Goal: Transaction & Acquisition: Subscribe to service/newsletter

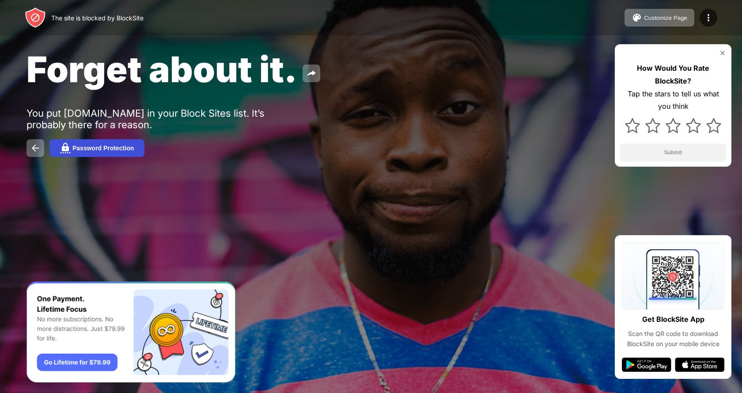
click at [125, 143] on button "Password Protection" at bounding box center [96, 148] width 95 height 18
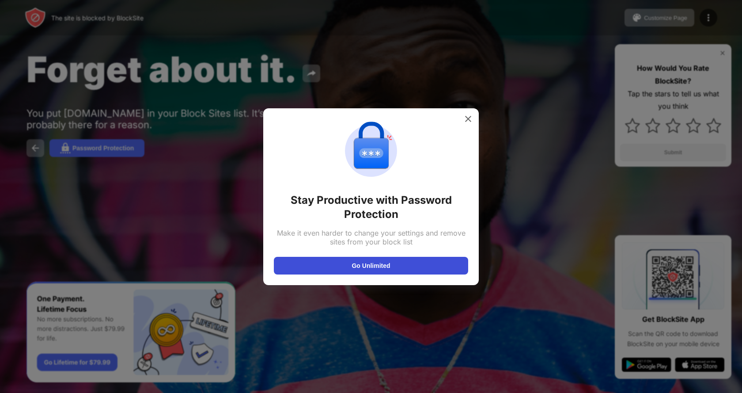
click at [370, 266] on button "Go Unlimited" at bounding box center [371, 266] width 194 height 18
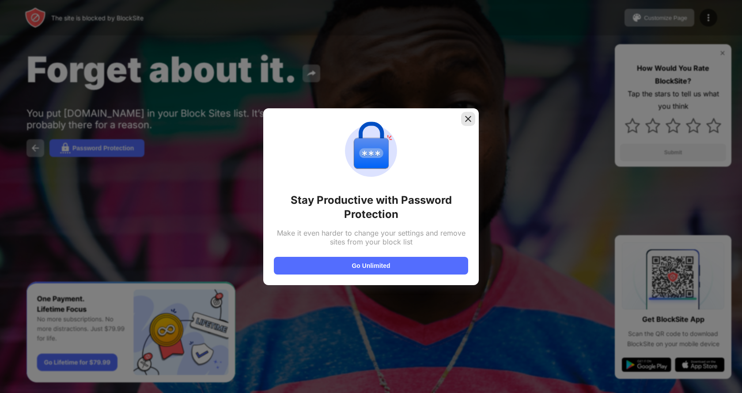
click at [465, 115] on img at bounding box center [468, 118] width 9 height 9
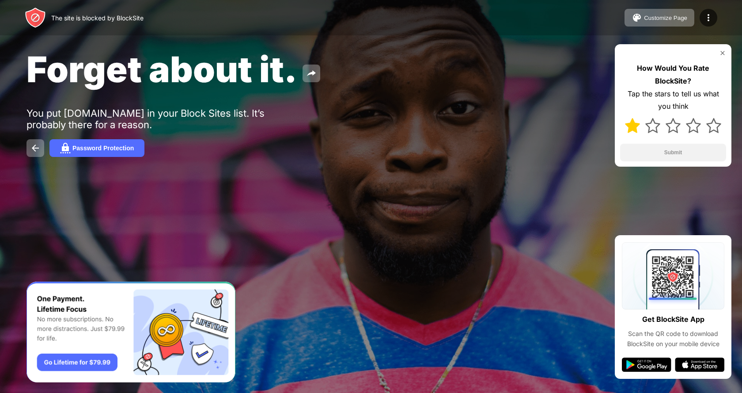
click at [625, 124] on img at bounding box center [632, 125] width 15 height 15
click at [683, 151] on button "Submit" at bounding box center [673, 153] width 106 height 18
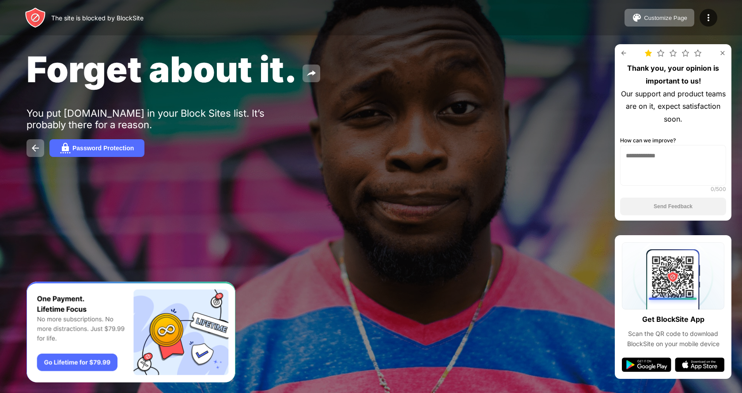
click at [723, 56] on img at bounding box center [722, 52] width 7 height 7
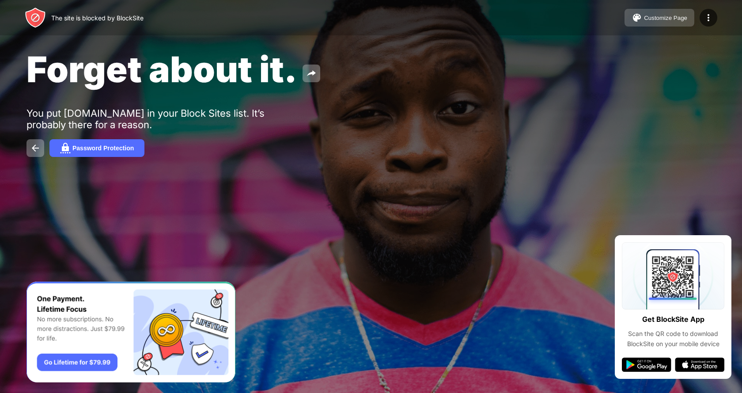
click at [668, 21] on div "Customize Page" at bounding box center [665, 18] width 43 height 7
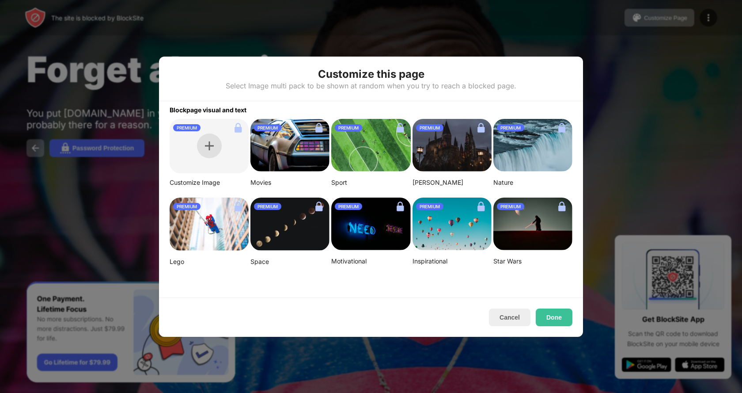
click at [205, 147] on img at bounding box center [209, 145] width 9 height 9
click at [545, 47] on div at bounding box center [371, 196] width 742 height 393
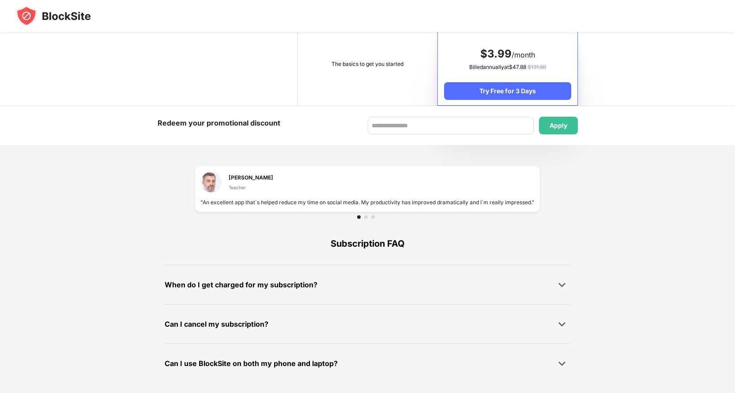
scroll to position [513, 0]
